Goal: Answer question/provide support: Share knowledge or assist other users

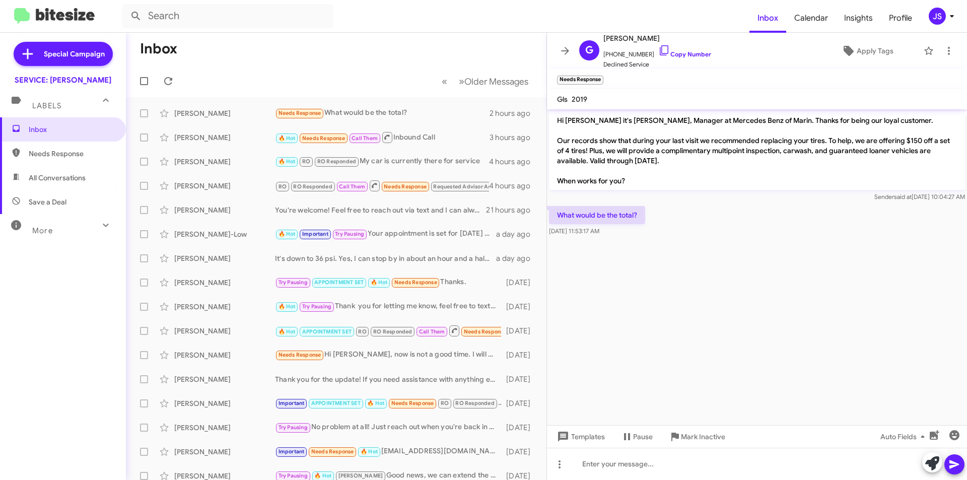
click at [424, 17] on form at bounding box center [435, 16] width 627 height 24
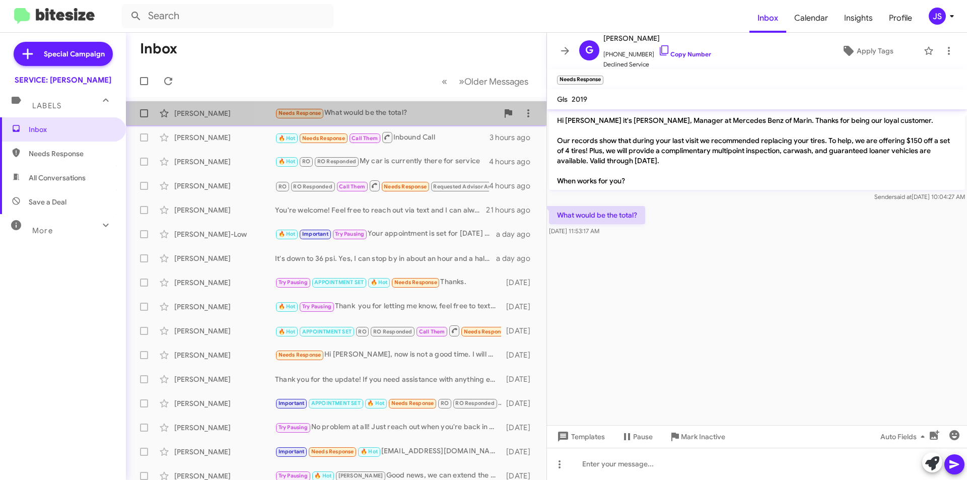
click at [420, 124] on span "Geoffrey Dewilde Needs Response What would be the total? 2 hours ago" at bounding box center [336, 113] width 420 height 24
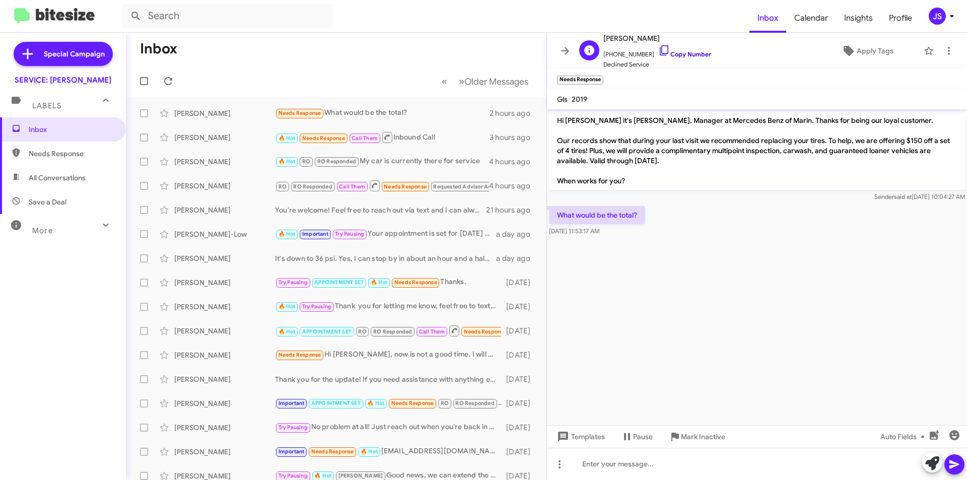
click at [658, 49] on icon at bounding box center [664, 50] width 12 height 12
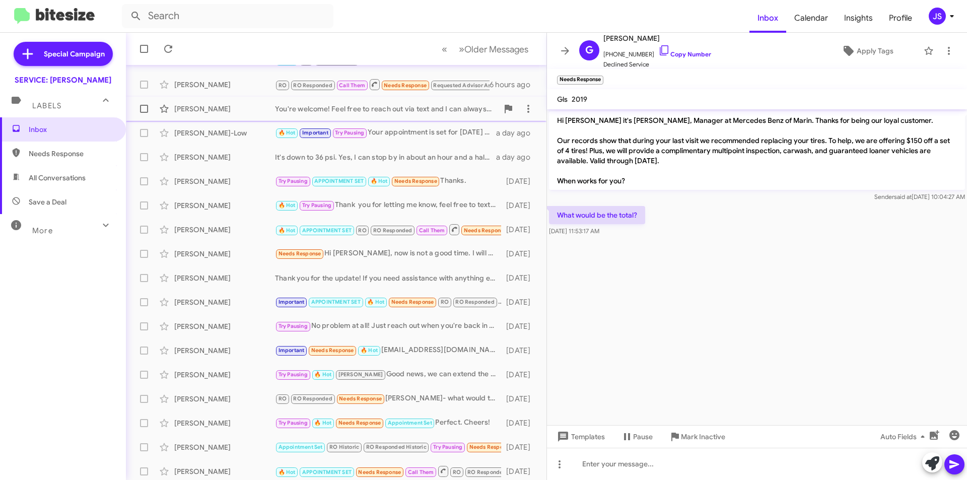
scroll to position [105, 0]
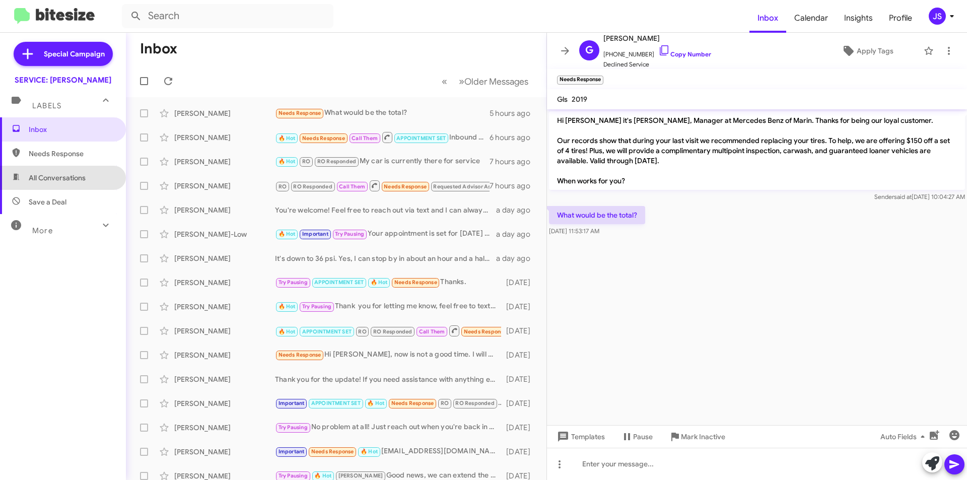
click at [63, 189] on span "All Conversations" at bounding box center [63, 178] width 126 height 24
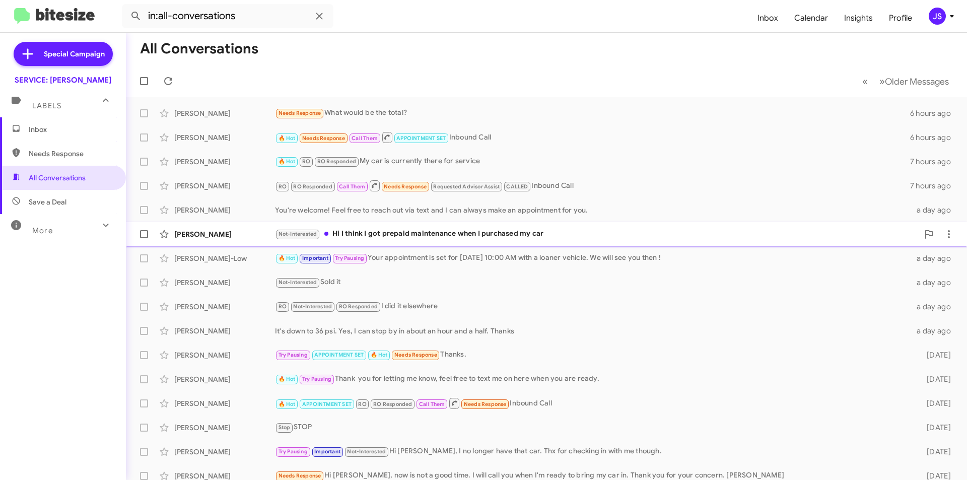
click at [433, 235] on div "Not-Interested Hi I think I got prepaid maintenance when I purchased my car" at bounding box center [596, 234] width 643 height 12
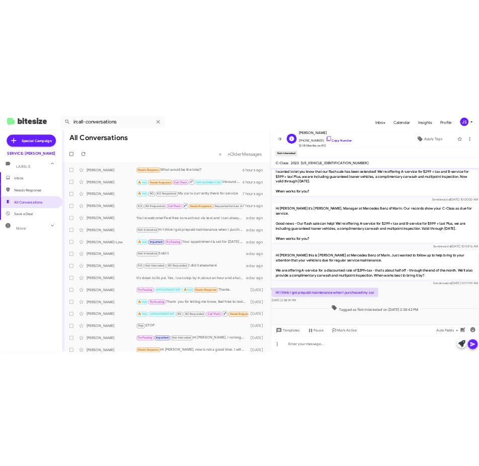
scroll to position [1189, 0]
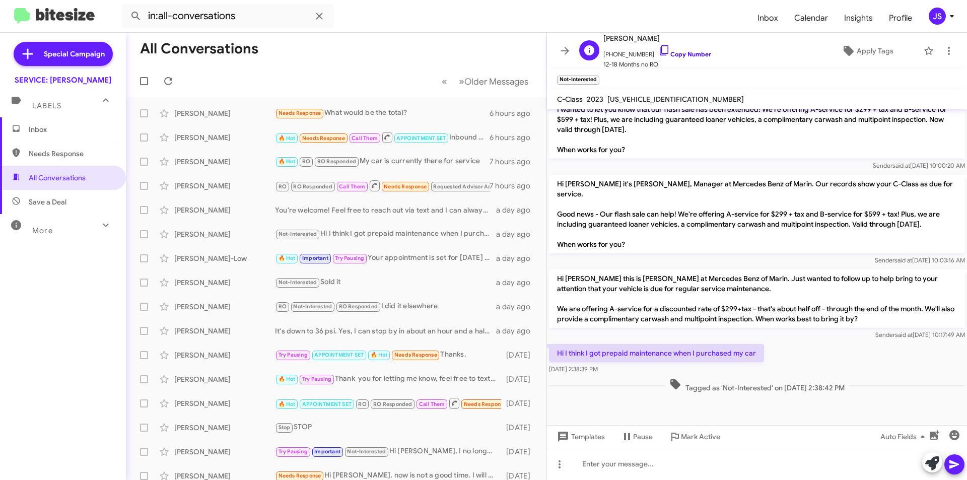
click at [658, 48] on icon at bounding box center [664, 50] width 12 height 12
click at [850, 47] on span "Apply Tags" at bounding box center [866, 51] width 87 height 18
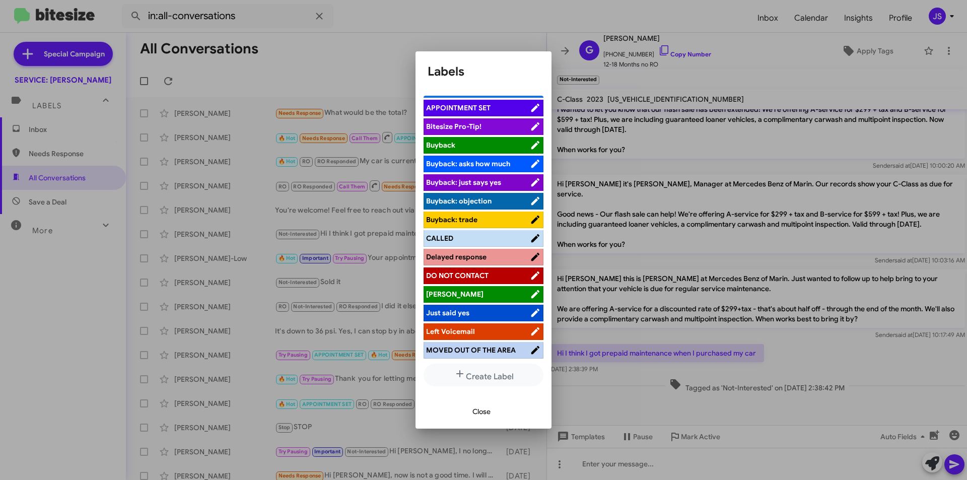
scroll to position [50, 0]
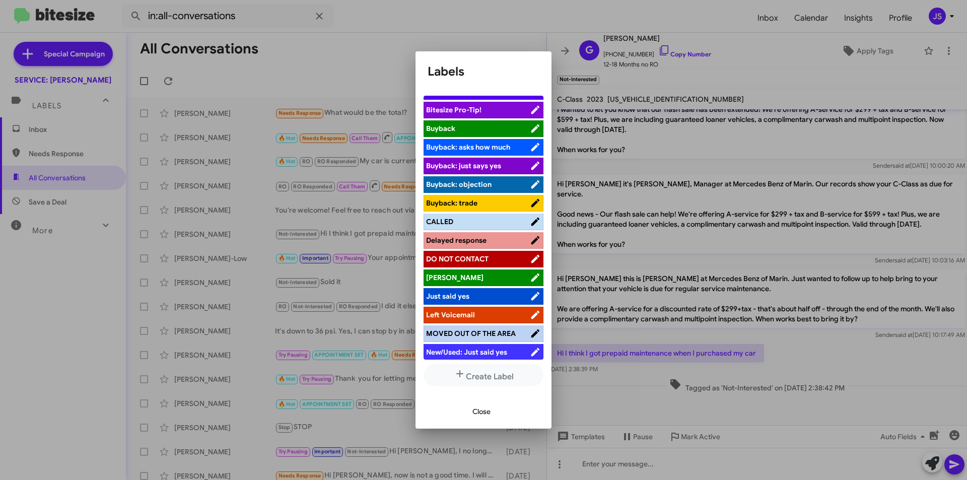
click at [476, 223] on span "CALLED" at bounding box center [478, 221] width 104 height 10
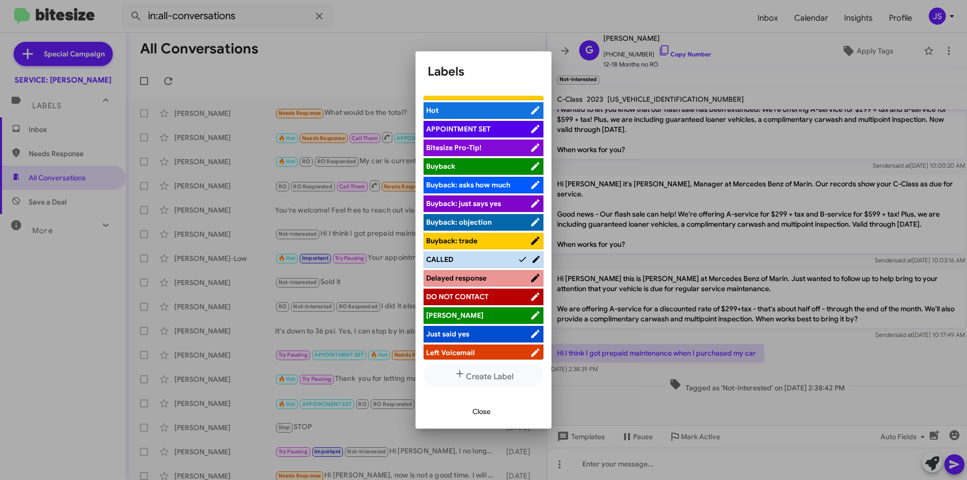
scroll to position [0, 0]
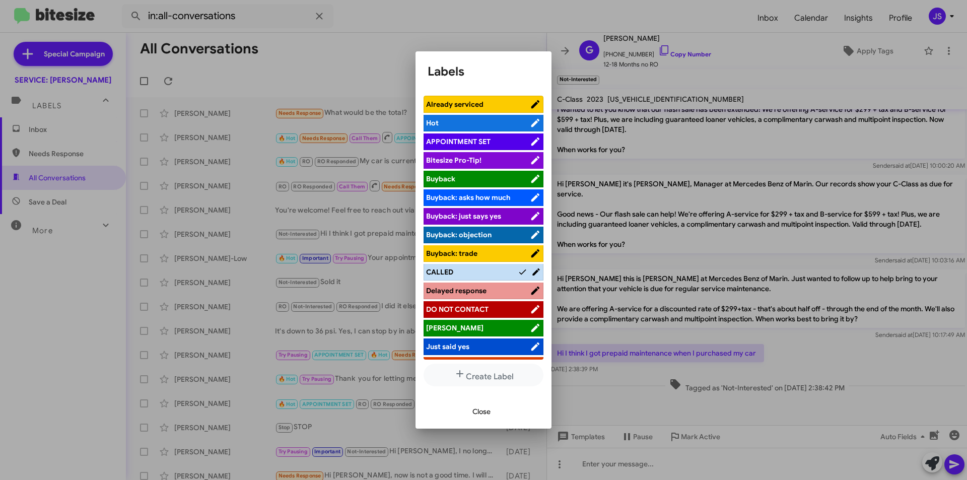
click at [458, 140] on span "APPOINTMENT SET" at bounding box center [458, 141] width 64 height 9
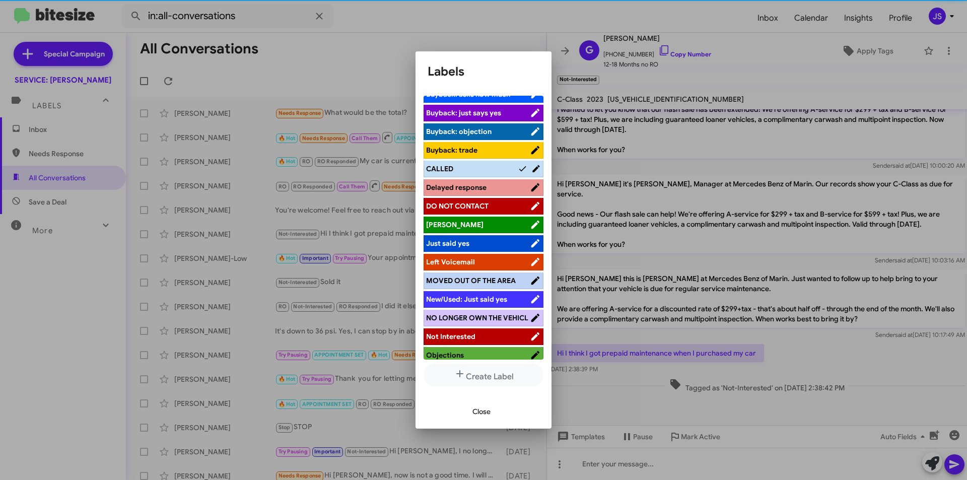
scroll to position [210, 0]
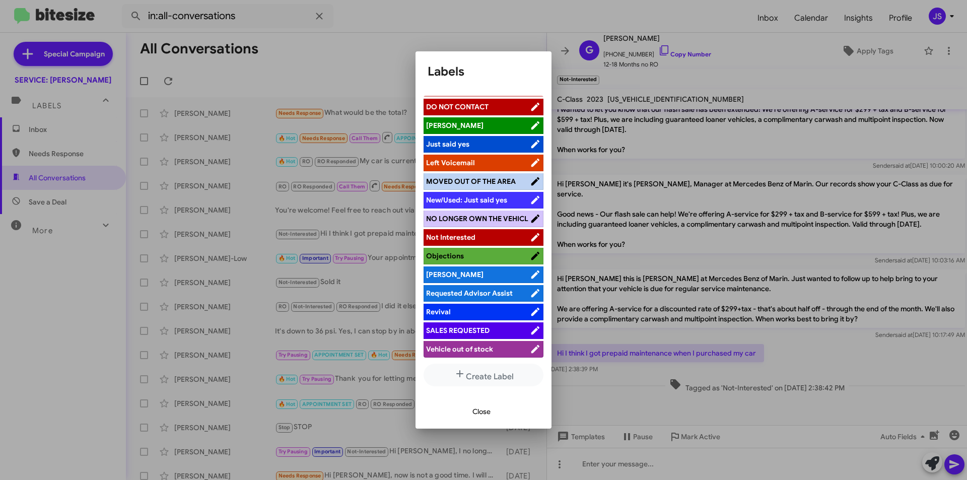
click at [454, 120] on span "[PERSON_NAME]" at bounding box center [478, 125] width 104 height 10
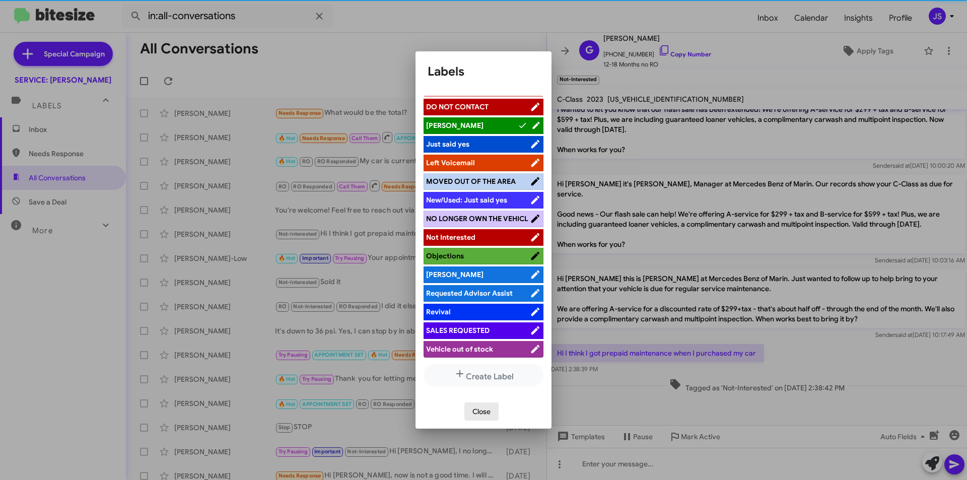
click at [489, 413] on span "Close" at bounding box center [481, 411] width 18 height 18
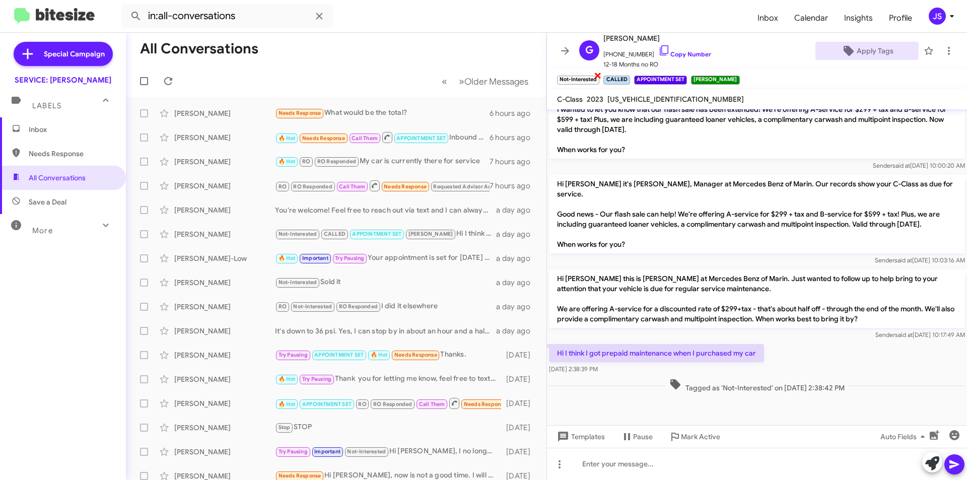
click at [599, 75] on span "×" at bounding box center [598, 75] width 8 height 12
click at [210, 115] on div "[PERSON_NAME]" at bounding box center [224, 113] width 101 height 10
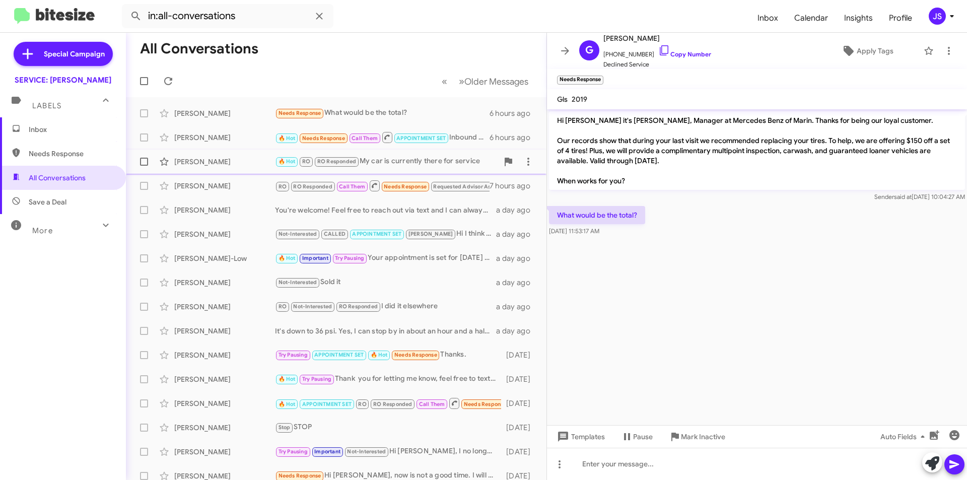
click at [222, 161] on div "[PERSON_NAME]" at bounding box center [224, 162] width 101 height 10
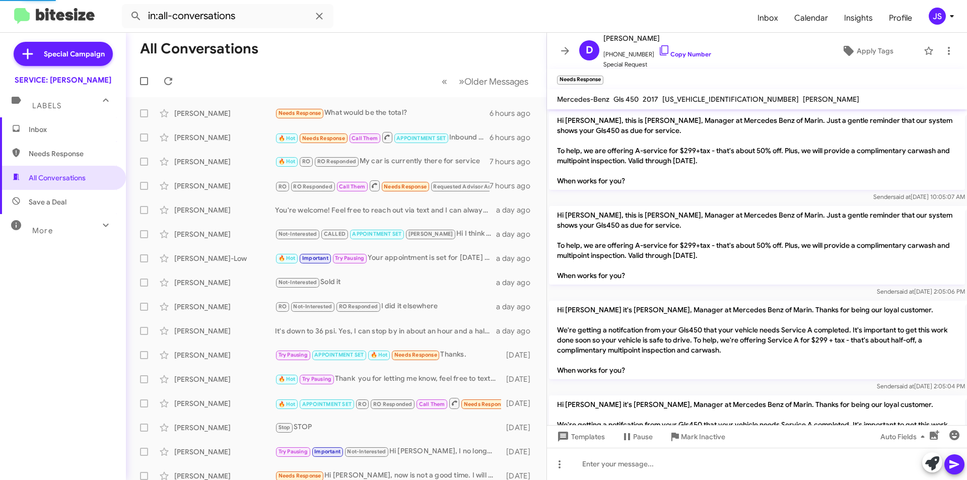
scroll to position [1405, 0]
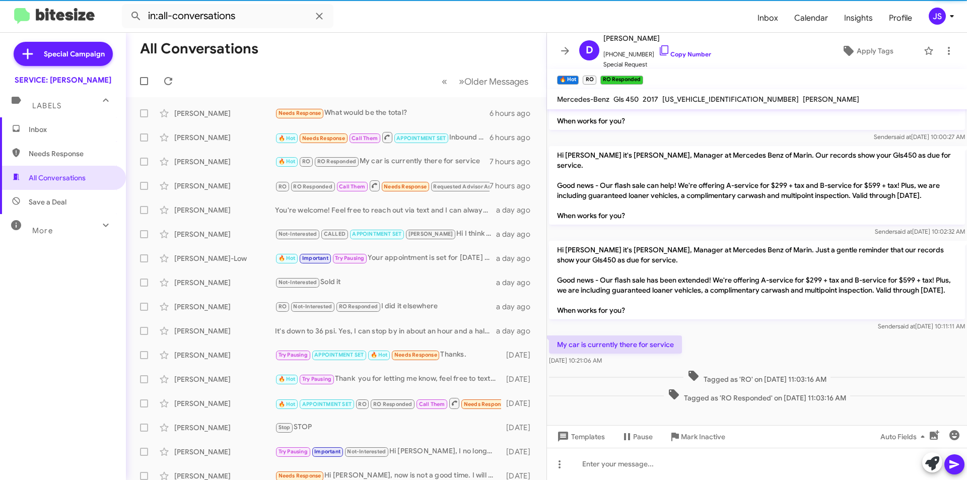
click at [79, 194] on span "Save a Deal" at bounding box center [63, 202] width 126 height 24
type input "in:not-interested"
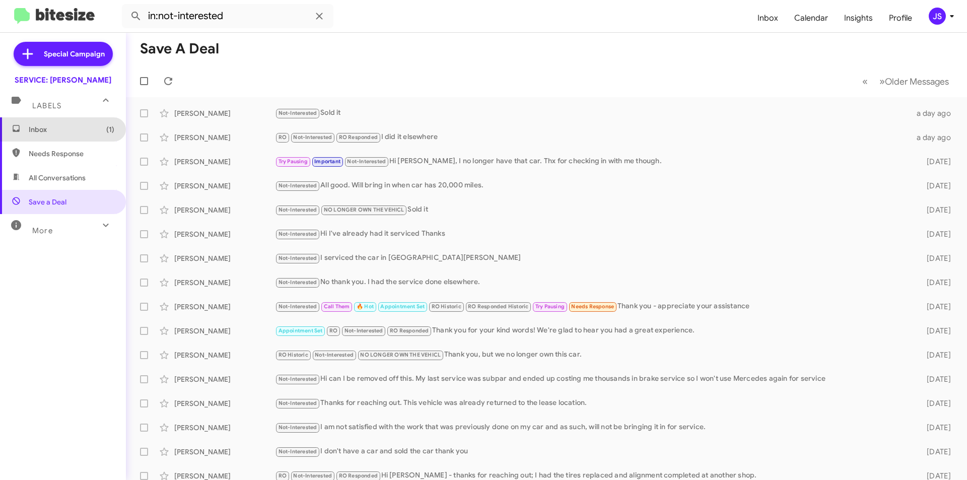
click at [79, 136] on span "Inbox (1)" at bounding box center [63, 129] width 126 height 24
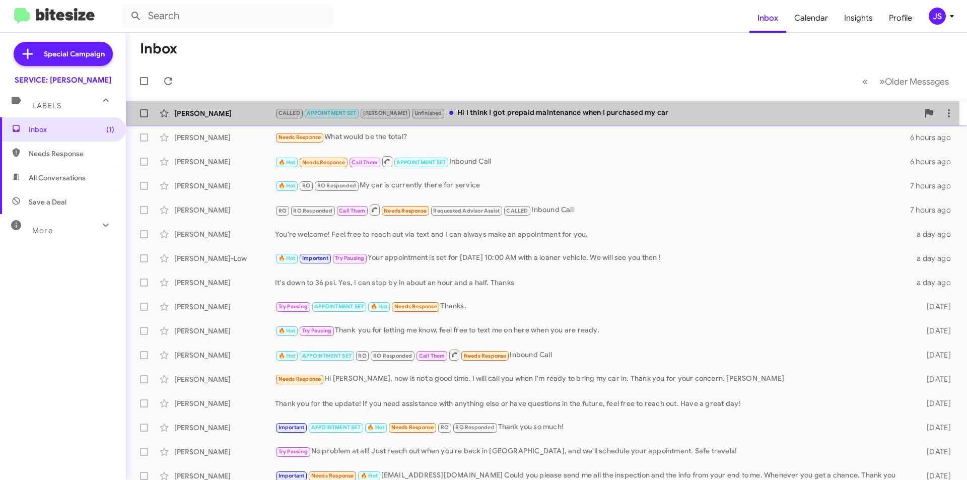
click at [239, 115] on div "[PERSON_NAME]" at bounding box center [224, 113] width 101 height 10
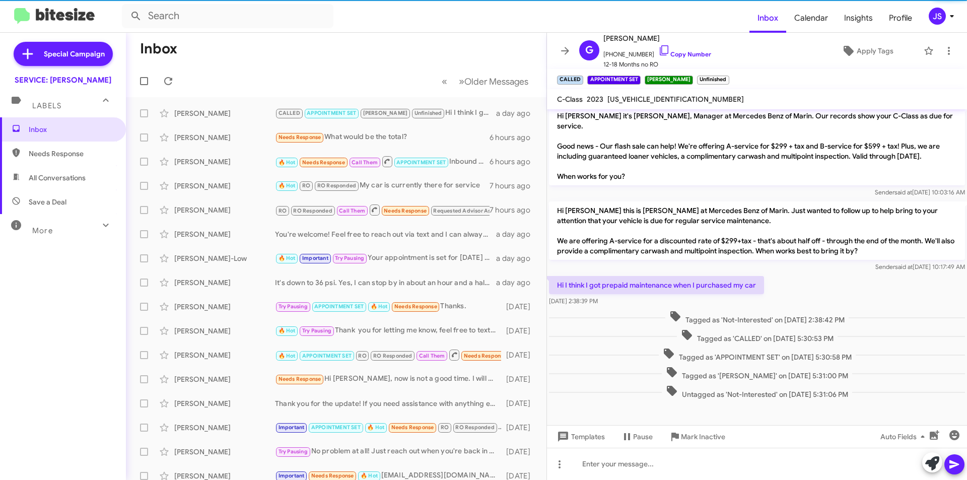
scroll to position [1046, 0]
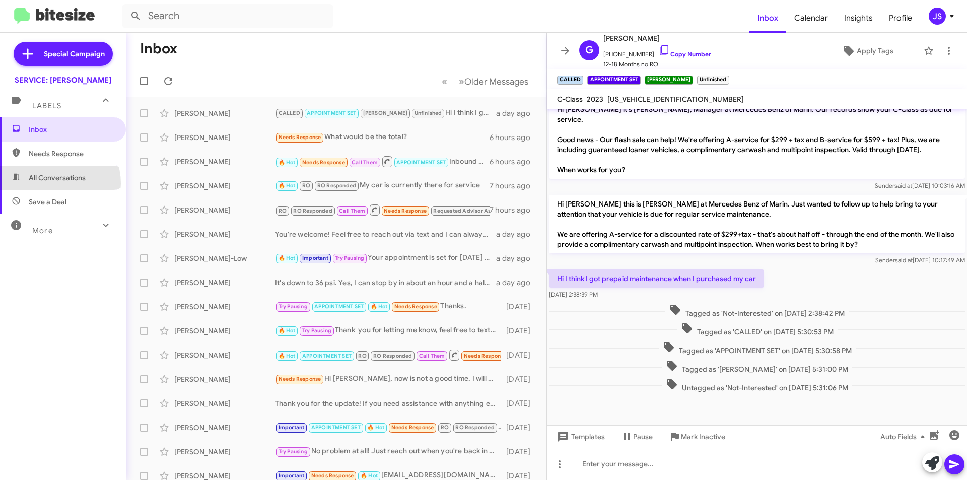
click at [55, 183] on span "All Conversations" at bounding box center [63, 178] width 126 height 24
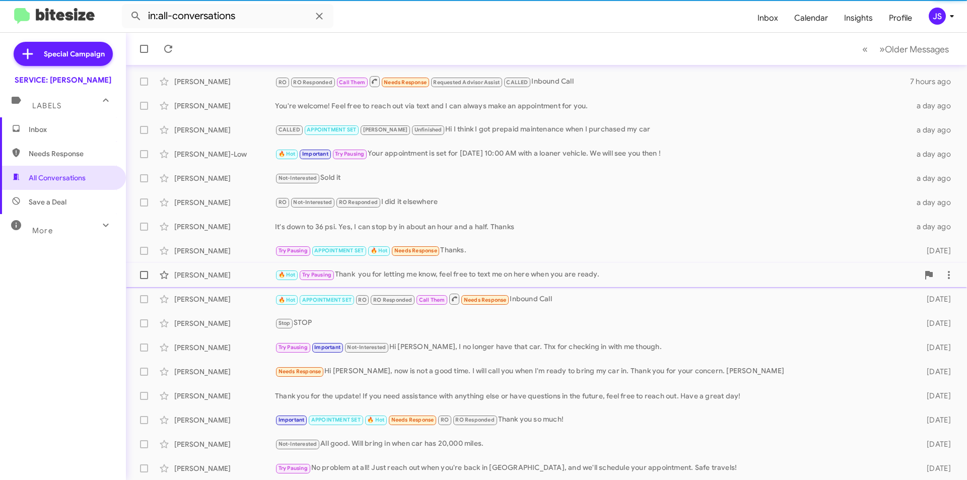
scroll to position [105, 0]
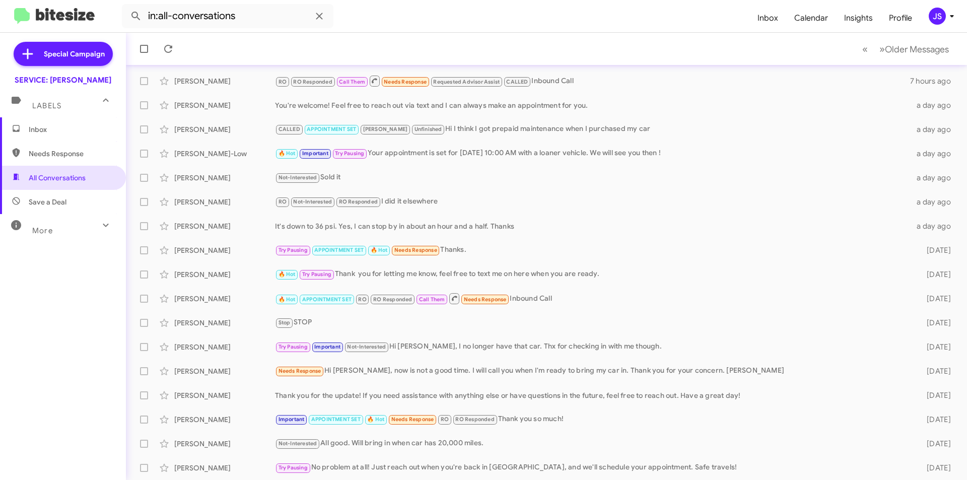
click at [57, 207] on span "Save a Deal" at bounding box center [63, 202] width 126 height 24
type input "in:not-interested"
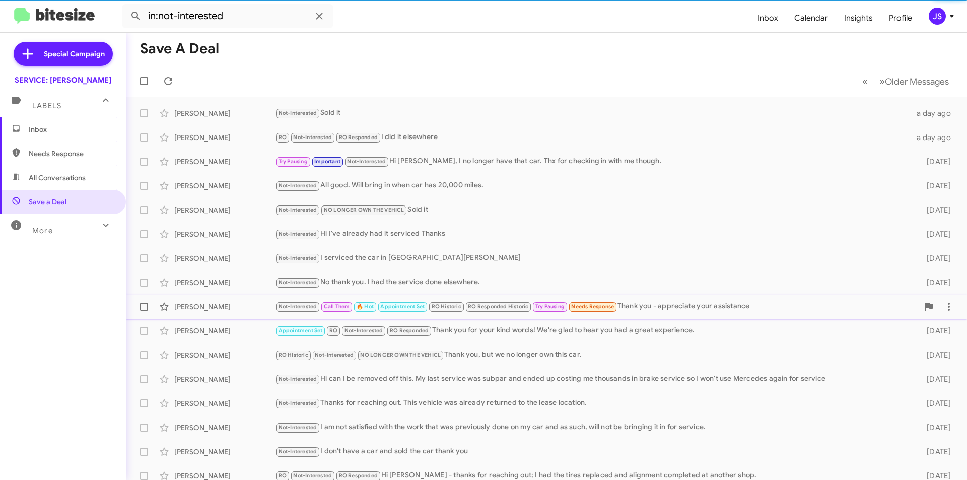
scroll to position [105, 0]
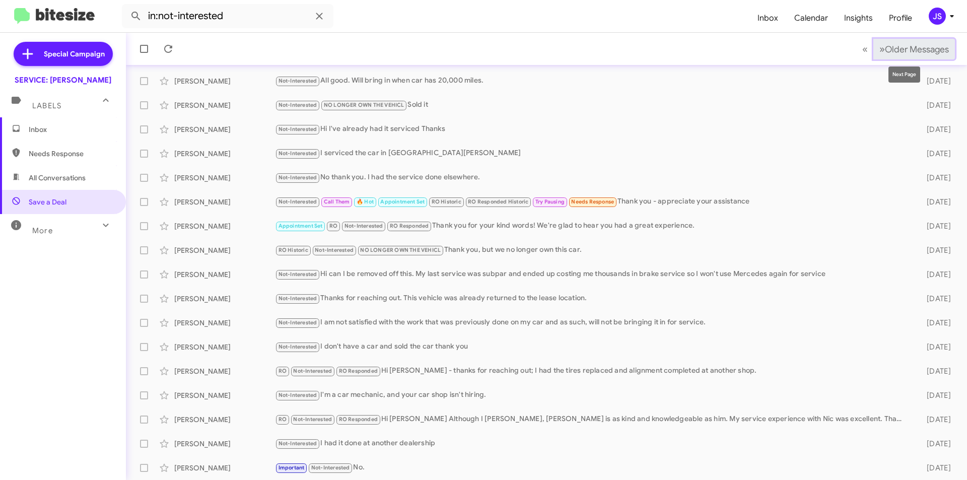
click at [915, 52] on span "Older Messages" at bounding box center [917, 49] width 64 height 11
